Goal: Use online tool/utility: Utilize a website feature to perform a specific function

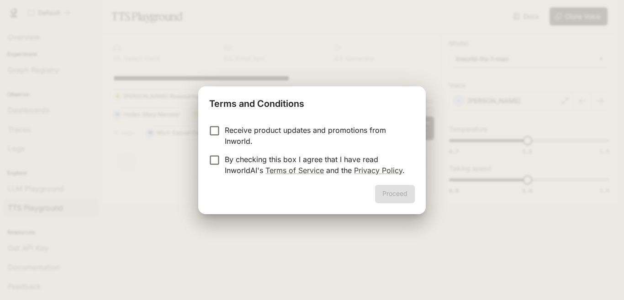
click at [312, 134] on p "Receive product updates and promotions from Inworld." at bounding box center [316, 136] width 183 height 22
click at [405, 191] on button "Proceed" at bounding box center [395, 194] width 40 height 18
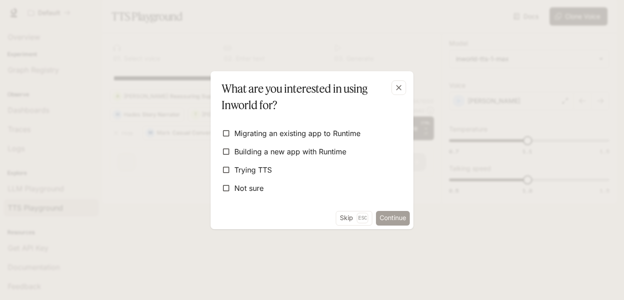
click at [395, 219] on button "Continue" at bounding box center [393, 218] width 34 height 15
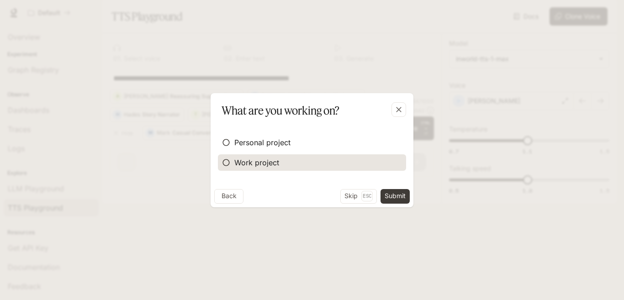
click at [256, 156] on label "Work project" at bounding box center [312, 162] width 188 height 16
click at [273, 159] on span "Work project" at bounding box center [256, 162] width 45 height 11
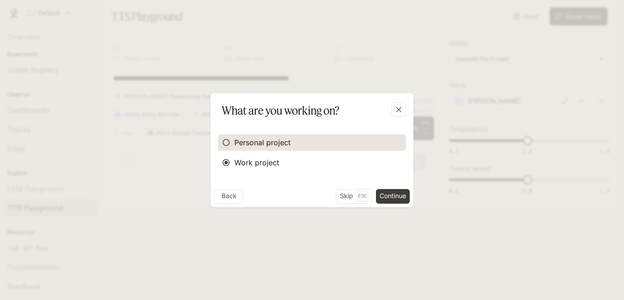
click at [337, 141] on label "Personal project" at bounding box center [312, 142] width 188 height 16
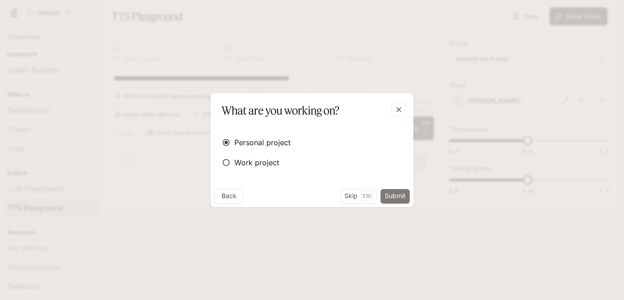
click at [398, 199] on button "Submit" at bounding box center [394, 196] width 29 height 15
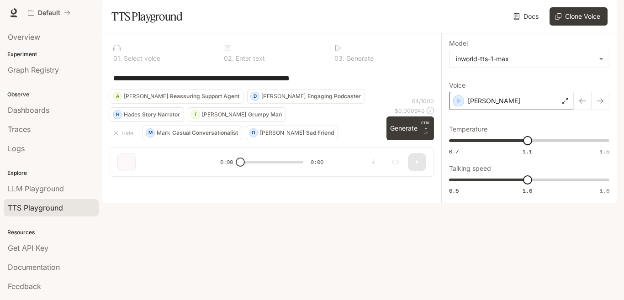
click at [489, 110] on div "[PERSON_NAME]" at bounding box center [511, 101] width 125 height 18
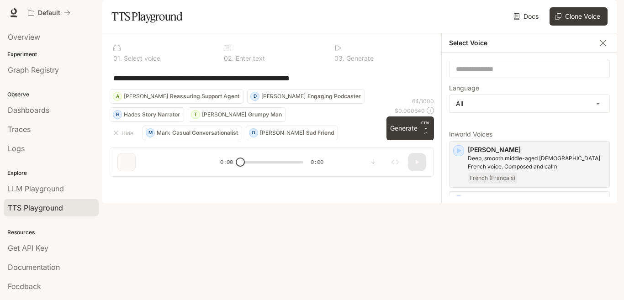
click at [456, 155] on icon "button" at bounding box center [458, 150] width 9 height 9
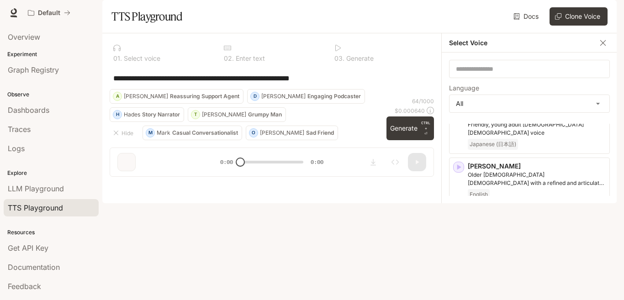
scroll to position [178, 0]
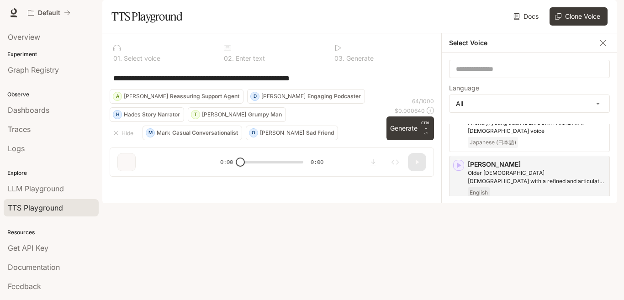
click at [502, 185] on p "Older [DEMOGRAPHIC_DATA] [DEMOGRAPHIC_DATA] with a refined and articulate voice" at bounding box center [537, 177] width 138 height 16
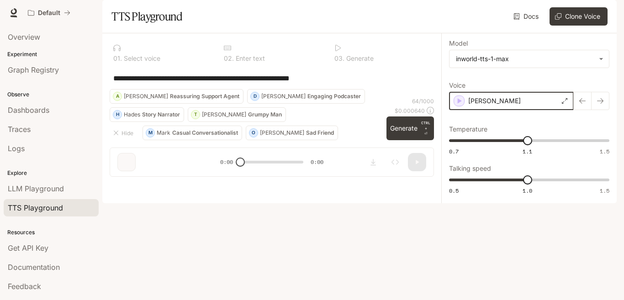
click at [458, 105] on icon "button" at bounding box center [458, 100] width 9 height 9
click at [371, 84] on textarea "**********" at bounding box center [271, 78] width 317 height 11
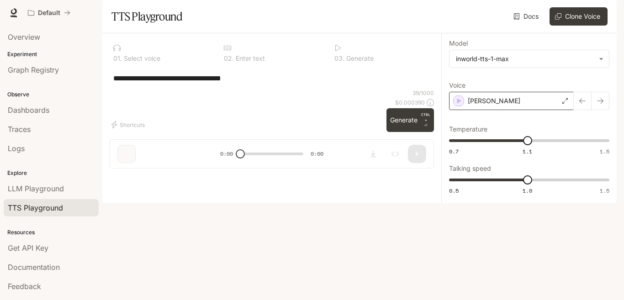
click at [300, 84] on textarea "**********" at bounding box center [271, 78] width 317 height 11
click at [227, 84] on textarea "**********" at bounding box center [271, 78] width 317 height 11
click at [233, 84] on textarea "**********" at bounding box center [271, 78] width 317 height 11
type textarea "*"
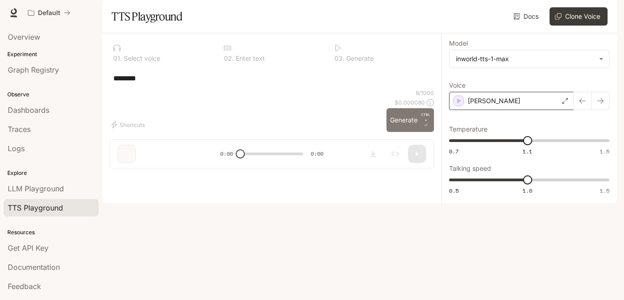
type textarea "********"
click at [404, 132] on button "Generate CTRL + ⏎" at bounding box center [409, 120] width 47 height 24
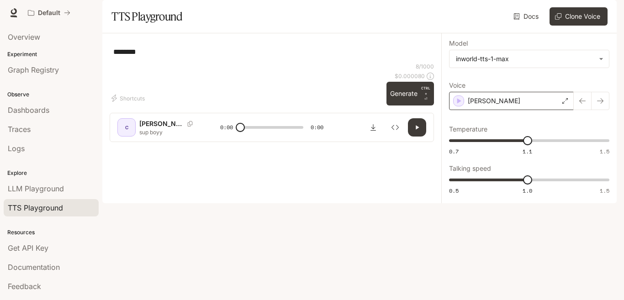
click at [188, 126] on icon "Copy Voice ID" at bounding box center [190, 123] width 5 height 5
click at [185, 126] on icon "Copy Voice ID" at bounding box center [189, 123] width 9 height 5
click at [429, 102] on p "CTRL + ⏎" at bounding box center [425, 93] width 9 height 16
click at [153, 136] on p "sup boyy" at bounding box center [168, 132] width 59 height 8
click at [151, 136] on p "sup boyy" at bounding box center [168, 132] width 59 height 8
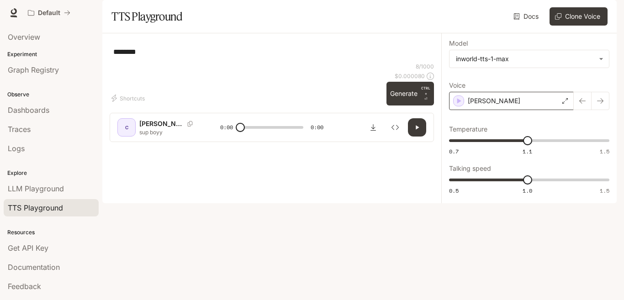
click at [147, 128] on p "[PERSON_NAME]" at bounding box center [161, 123] width 44 height 9
click at [134, 142] on div "C [PERSON_NAME] sup boyy 0:00 0:00" at bounding box center [272, 127] width 324 height 29
click at [142, 142] on div "C [PERSON_NAME] sup boyy 0:00 0:00" at bounding box center [272, 127] width 324 height 29
click at [140, 136] on p "sup boyy" at bounding box center [168, 132] width 59 height 8
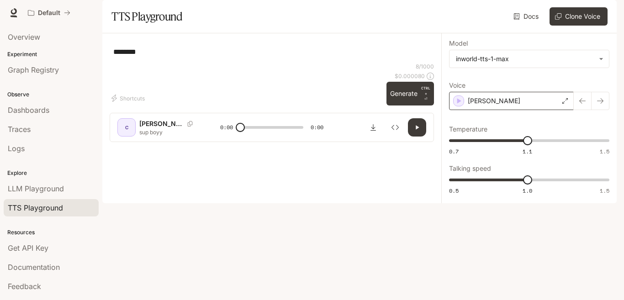
click at [419, 137] on button "button" at bounding box center [417, 127] width 18 height 18
click at [416, 137] on button "button" at bounding box center [417, 127] width 18 height 18
click at [418, 137] on button "button" at bounding box center [417, 127] width 18 height 18
click at [420, 131] on icon "button" at bounding box center [416, 127] width 7 height 7
click at [415, 137] on button "button" at bounding box center [417, 127] width 18 height 18
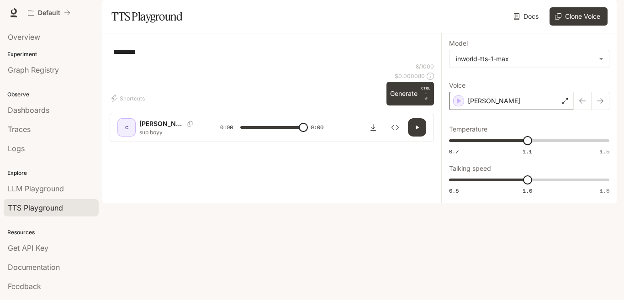
click at [416, 137] on button "button" at bounding box center [417, 127] width 18 height 18
click at [415, 137] on button "button" at bounding box center [417, 127] width 18 height 18
click at [417, 137] on button "button" at bounding box center [417, 127] width 18 height 18
click at [416, 137] on button "button" at bounding box center [417, 127] width 18 height 18
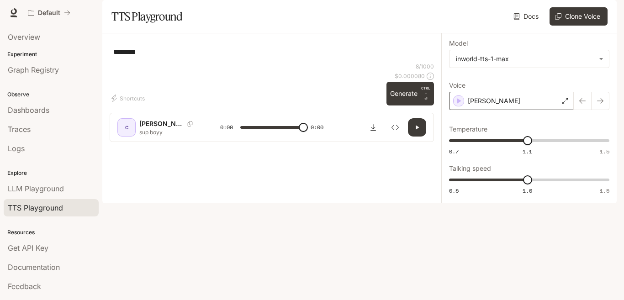
click at [417, 137] on button "button" at bounding box center [417, 127] width 18 height 18
click at [416, 137] on button "button" at bounding box center [417, 127] width 18 height 18
click at [419, 131] on icon "button" at bounding box center [416, 127] width 7 height 7
click at [416, 137] on button "button" at bounding box center [417, 127] width 18 height 18
click at [420, 137] on button "button" at bounding box center [417, 127] width 18 height 18
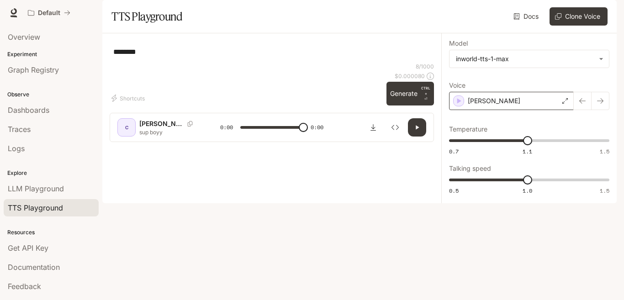
type input "*"
click at [592, 82] on body "**********" at bounding box center [312, 150] width 624 height 300
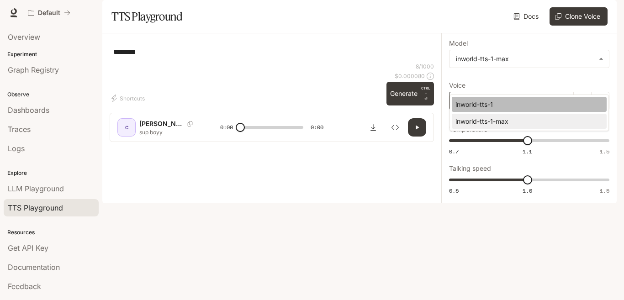
click at [554, 105] on div "inworld-tts-1" at bounding box center [527, 105] width 144 height 10
type input "**********"
